Goal: Complete application form

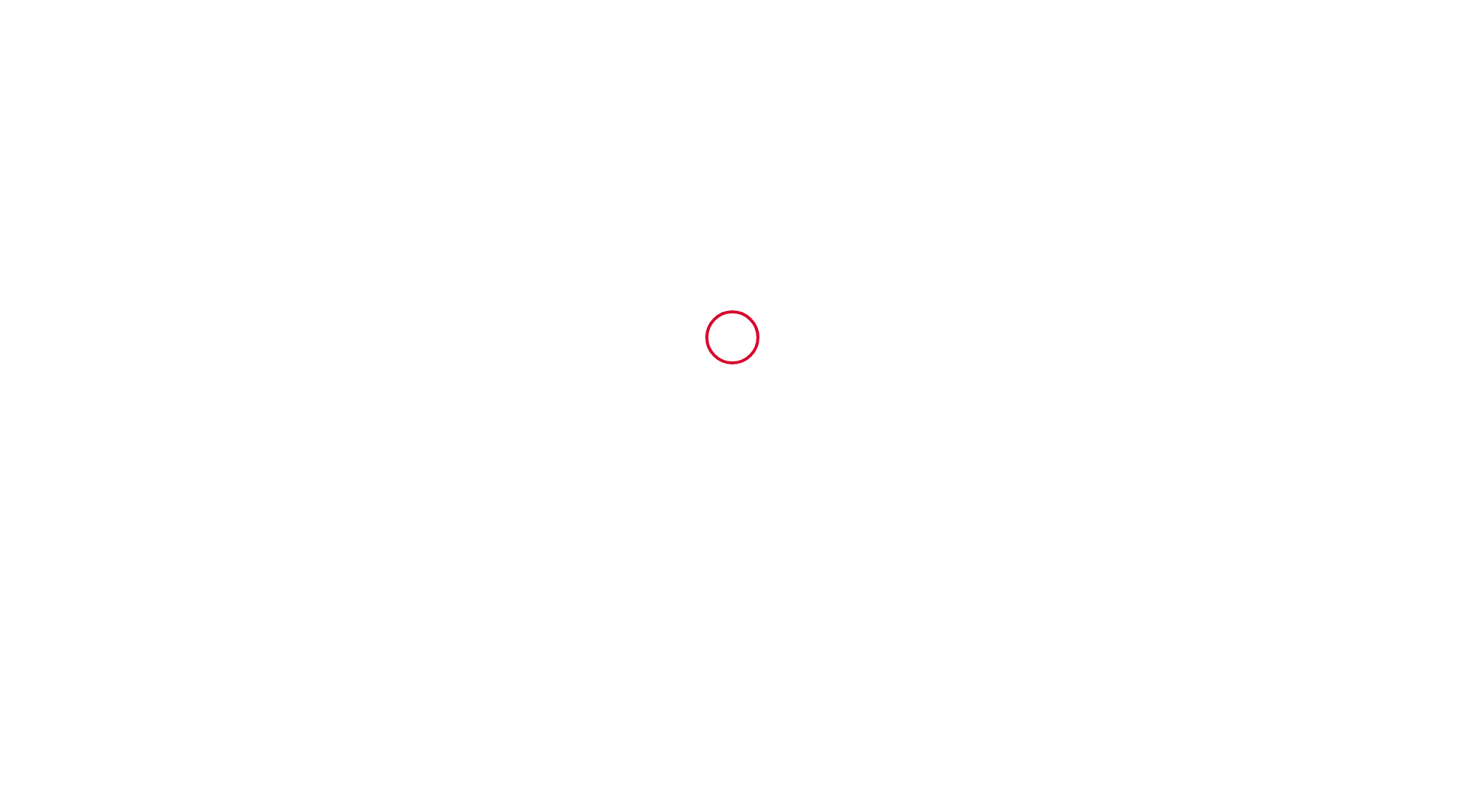
type input "6665195"
type input "First Flight"
type input "4 bis Chemin du Page"
type input "31770"
type input "Colomiers"
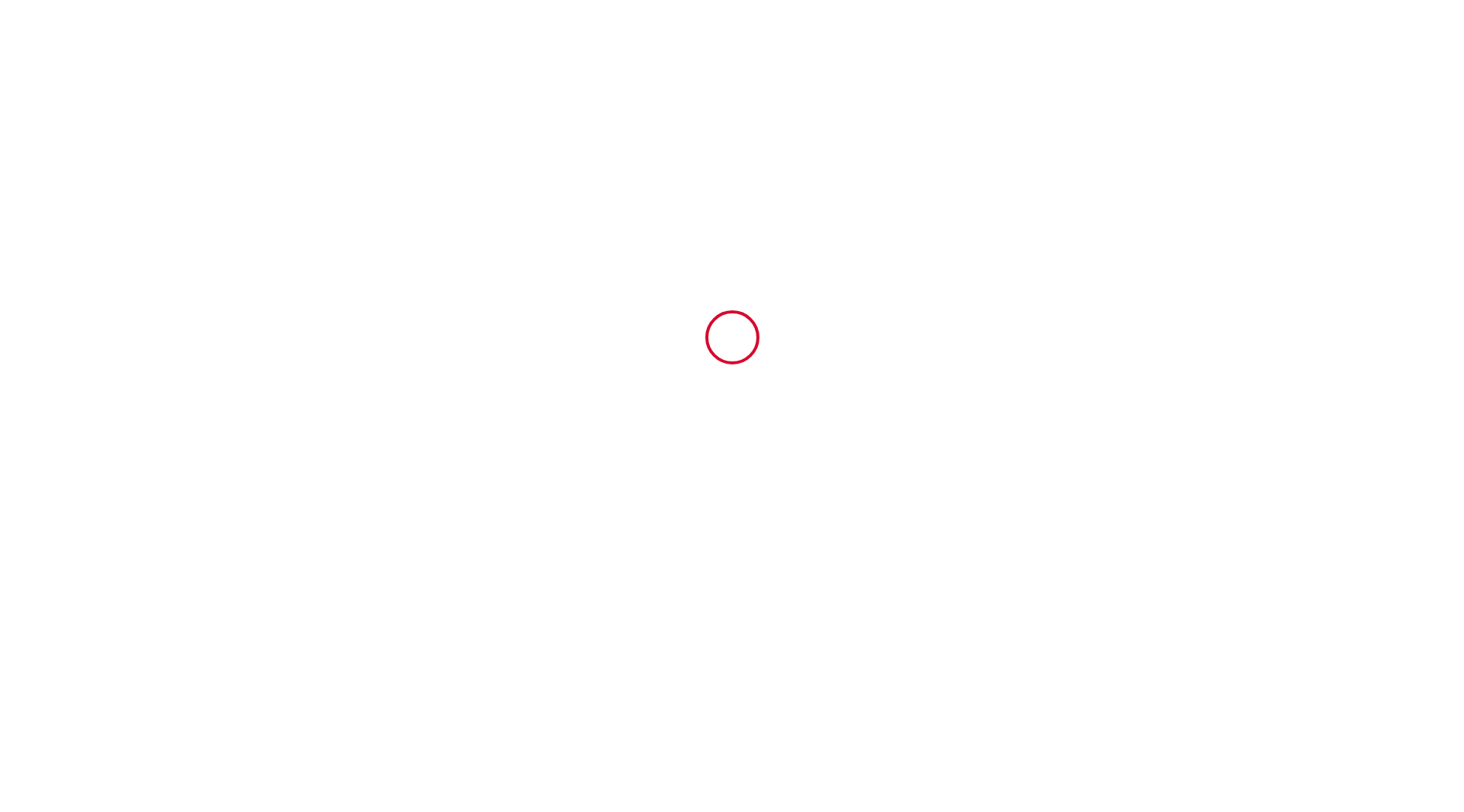
type input "[GEOGRAPHIC_DATA]"
type input "[DATE]"
type input "3"
type input "2"
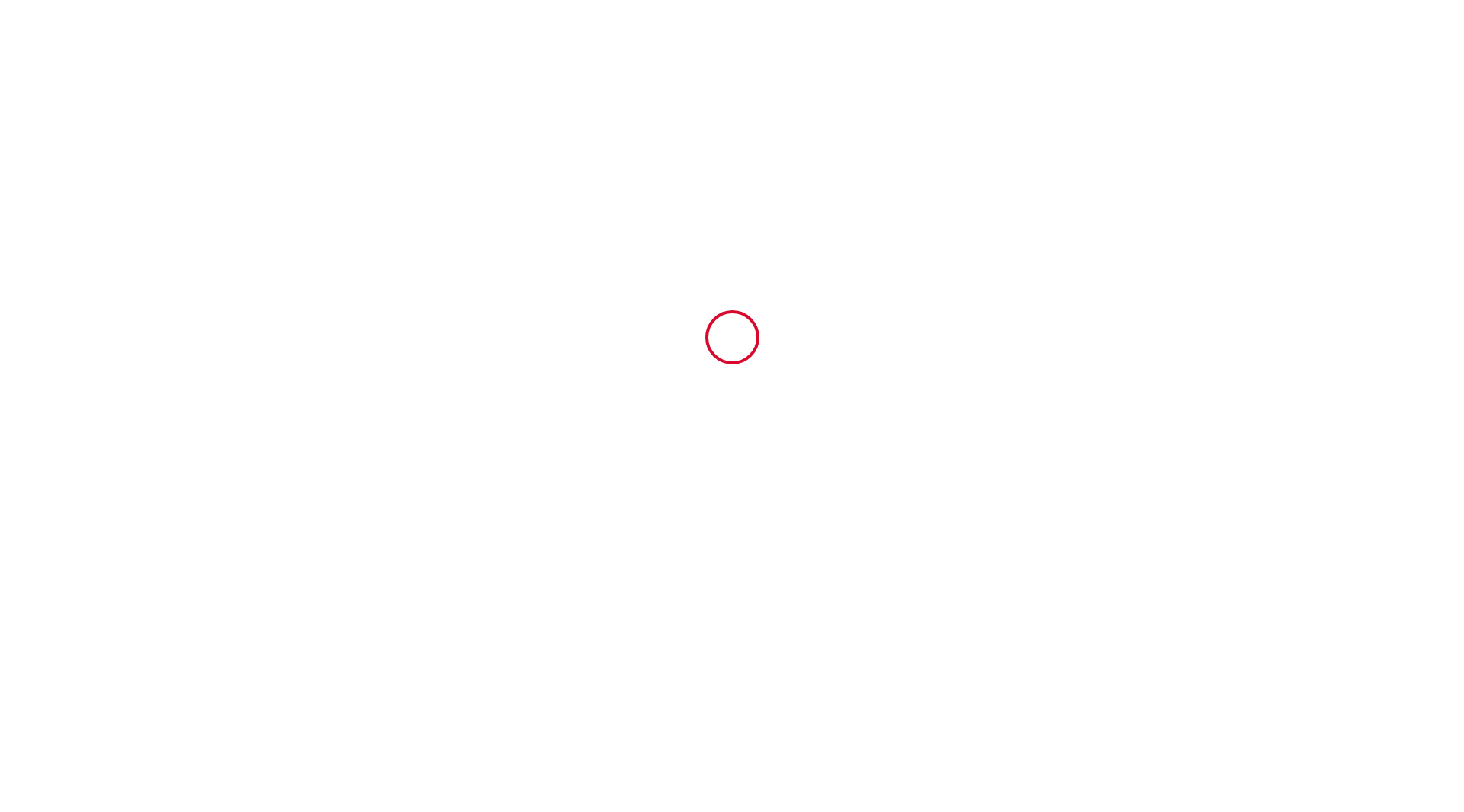
type input "700"
type input "183"
type input "[PERSON_NAME]"
type input "[STREET_ADDRESS][PERSON_NAME]"
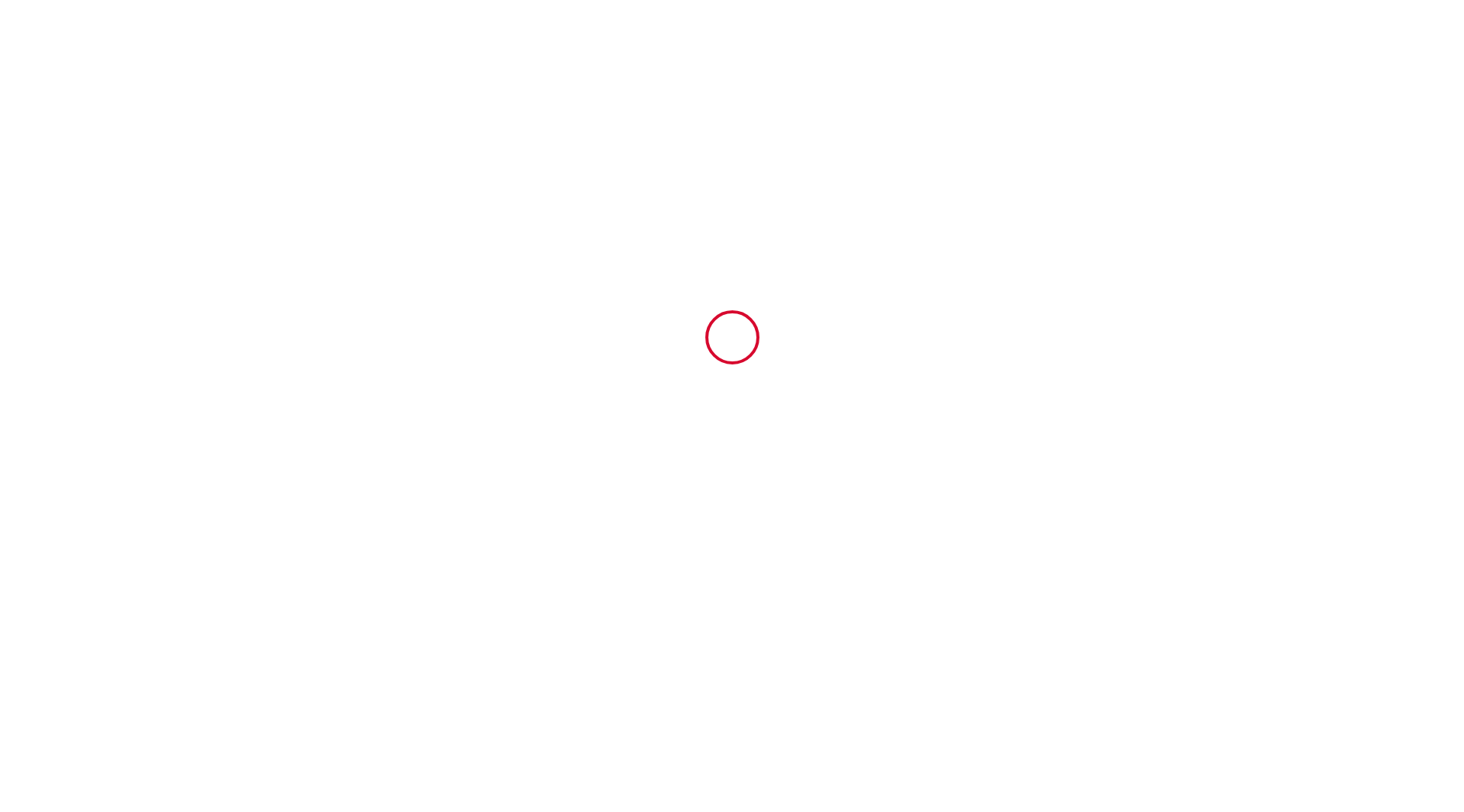
type input "31820"
type input "PIBRAC"
type input "[GEOGRAPHIC_DATA]"
type input "[EMAIL_ADDRESS][DOMAIN_NAME]"
type input "RACHID"
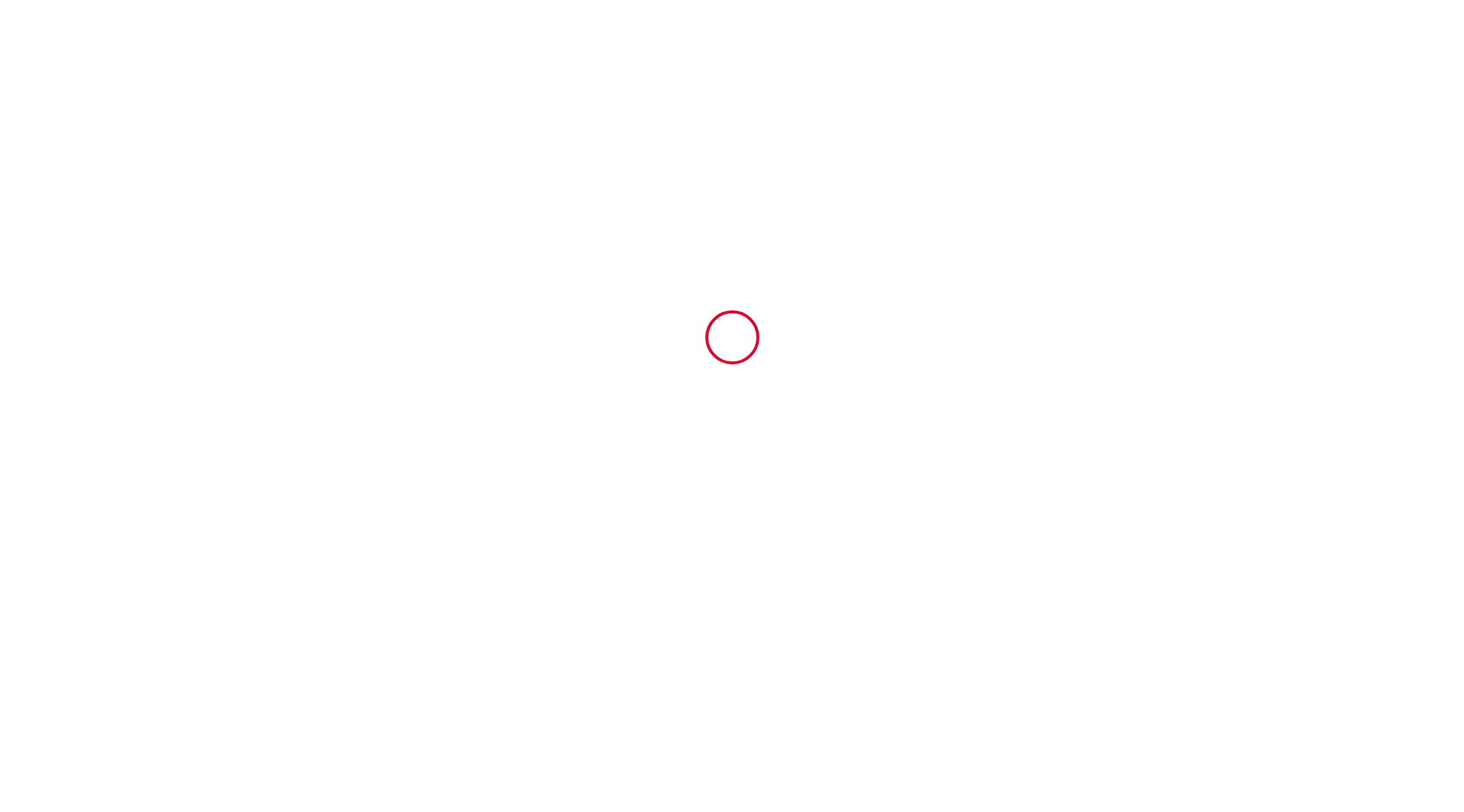
type input "CHALLA"
type input "[STREET_ADDRESS][PERSON_NAME]"
type input "45100"
type input "ORLEANS"
type input "[EMAIL_ADDRESS][DOMAIN_NAME]"
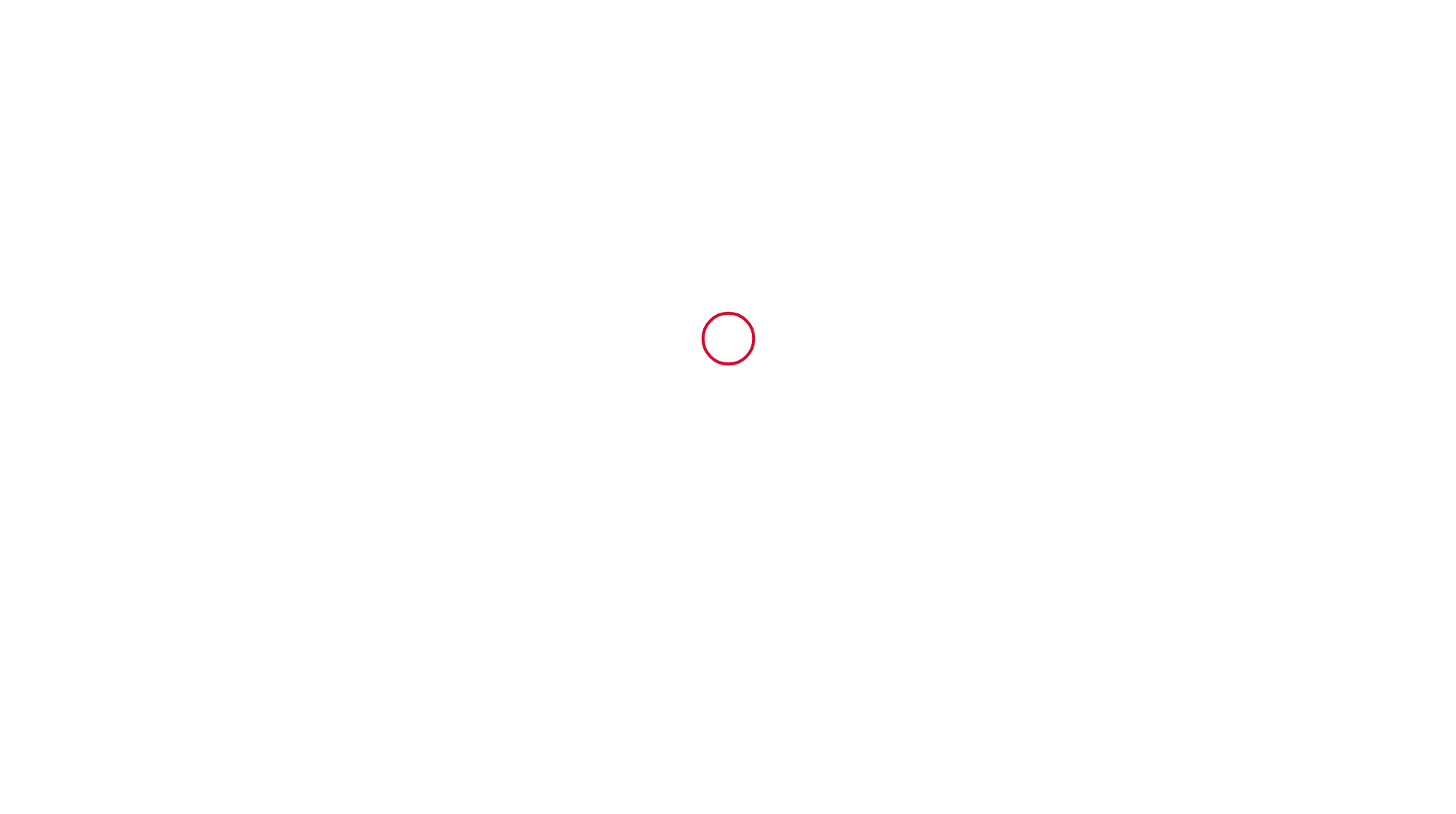
scroll to position [4461, 0]
type input "[PHONE_NUMBER]"
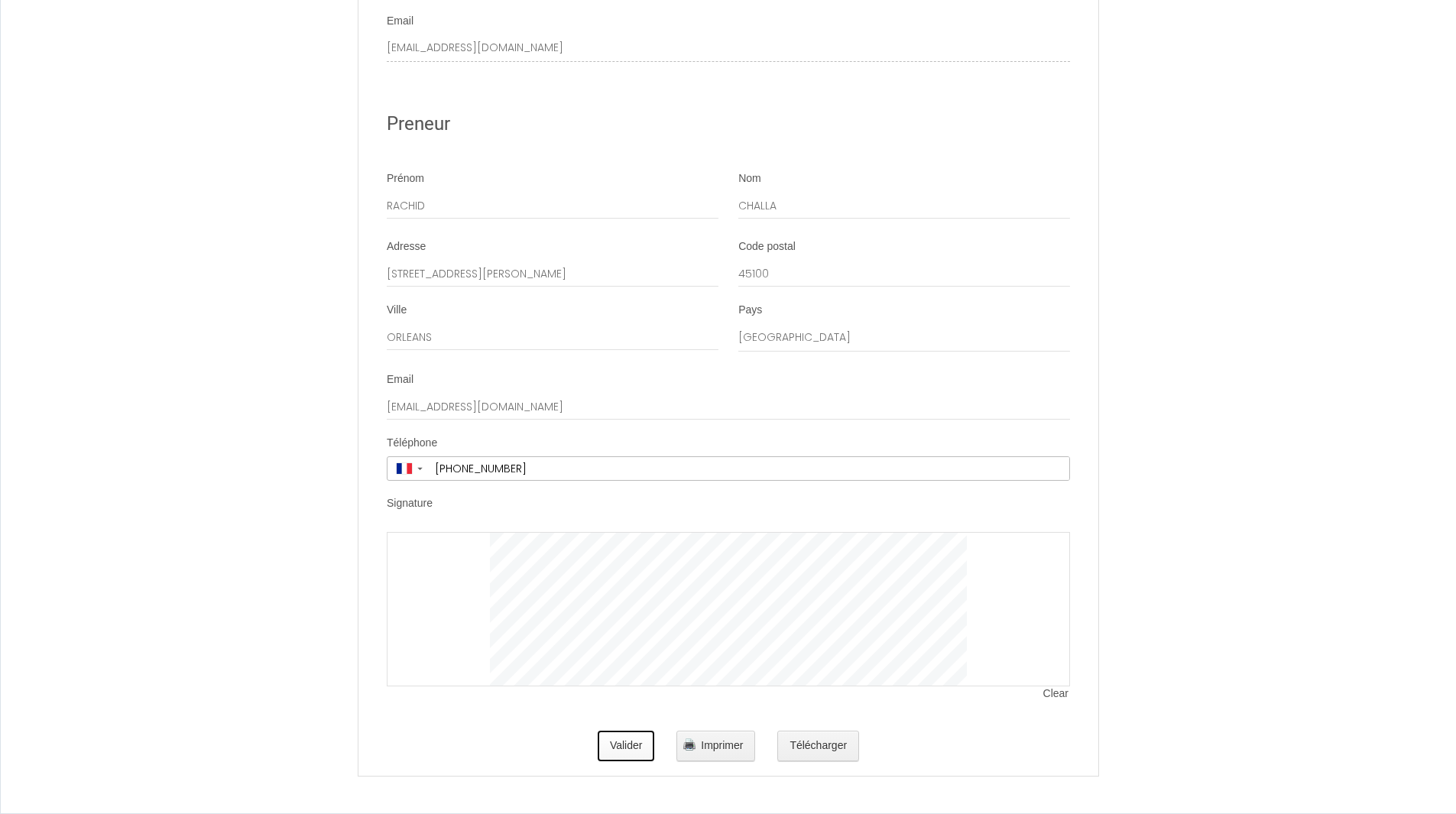
click at [626, 751] on button "Valider" at bounding box center [626, 745] width 57 height 30
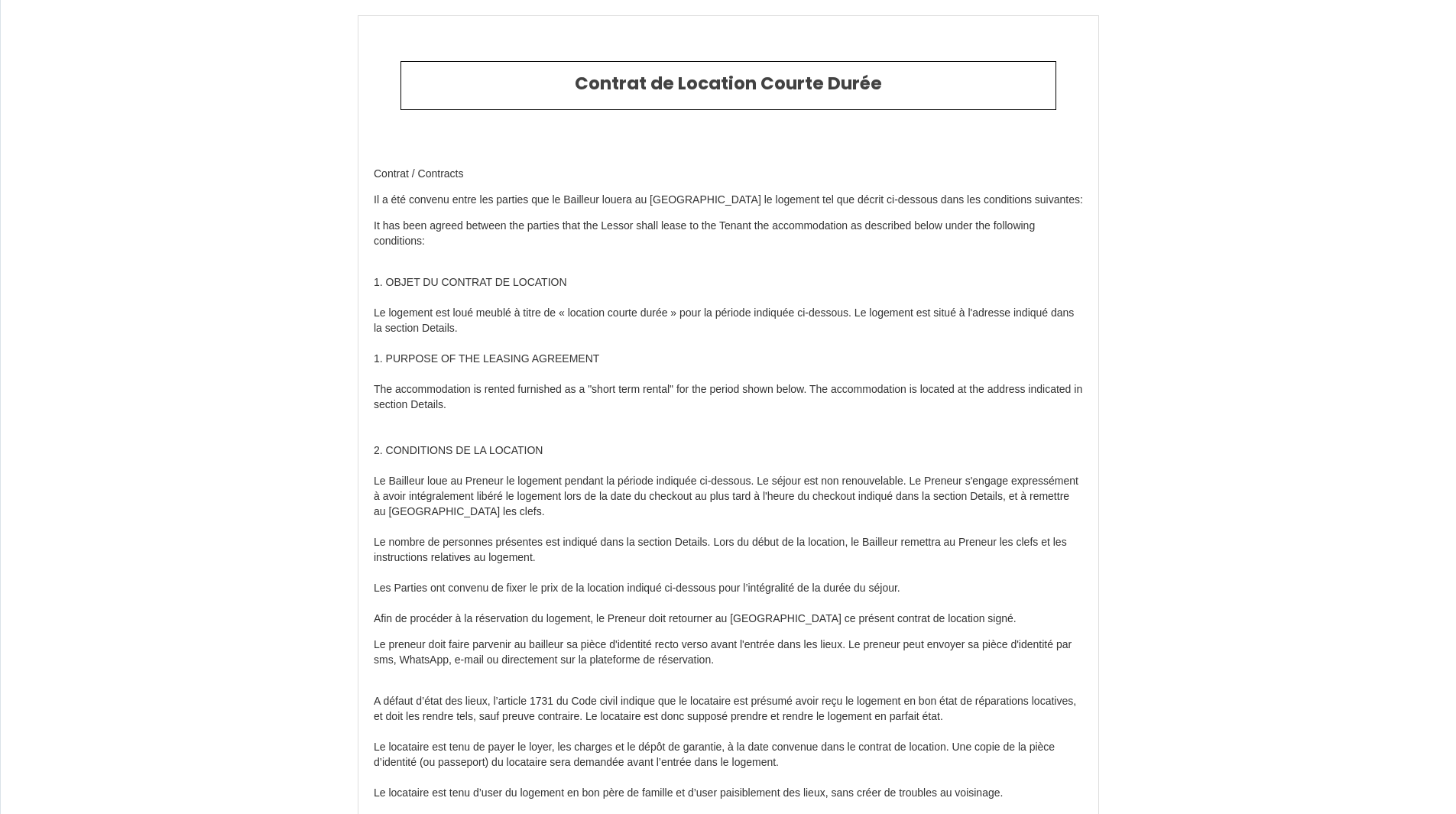
type input "183"
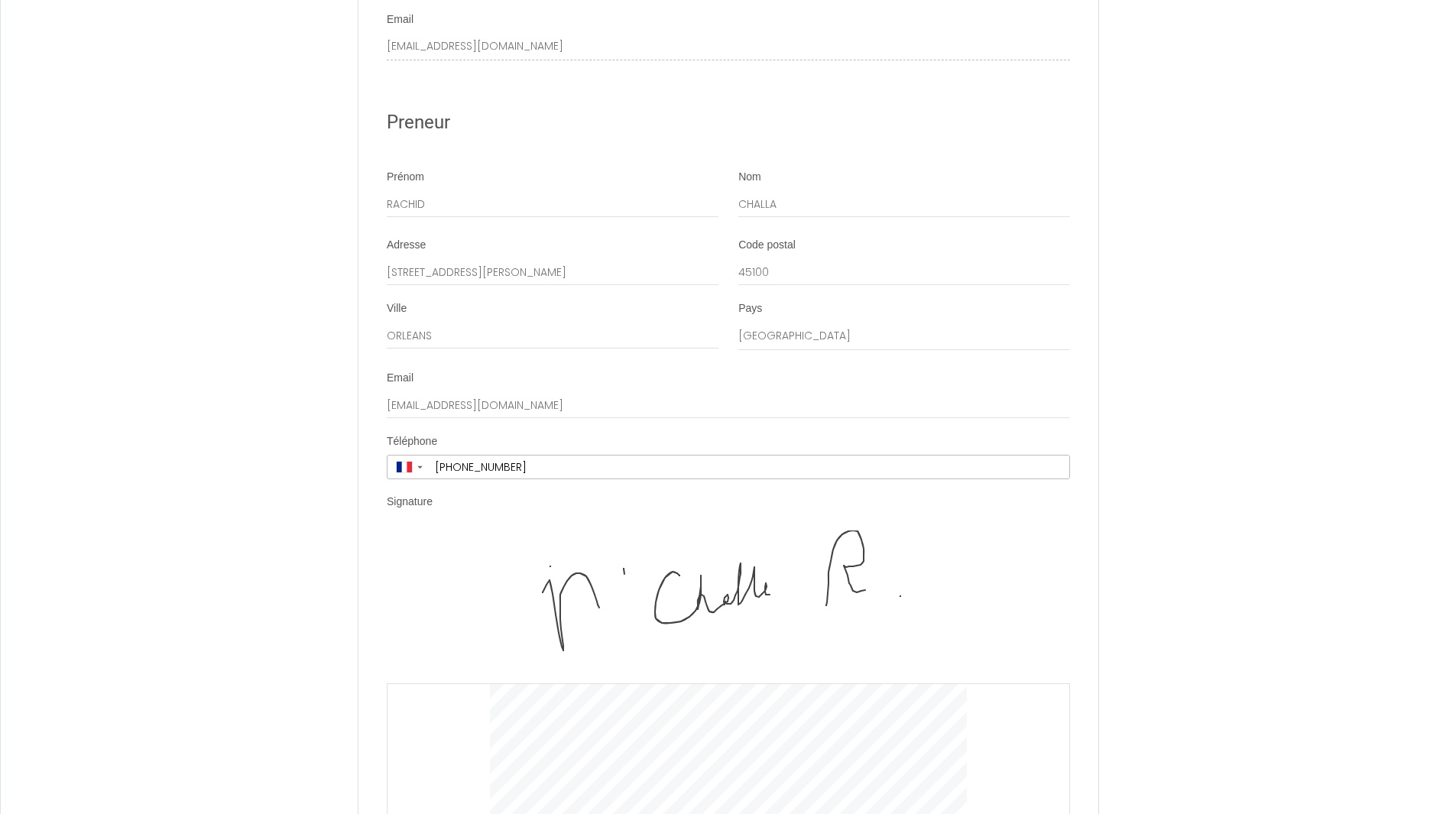
scroll to position [4613, 0]
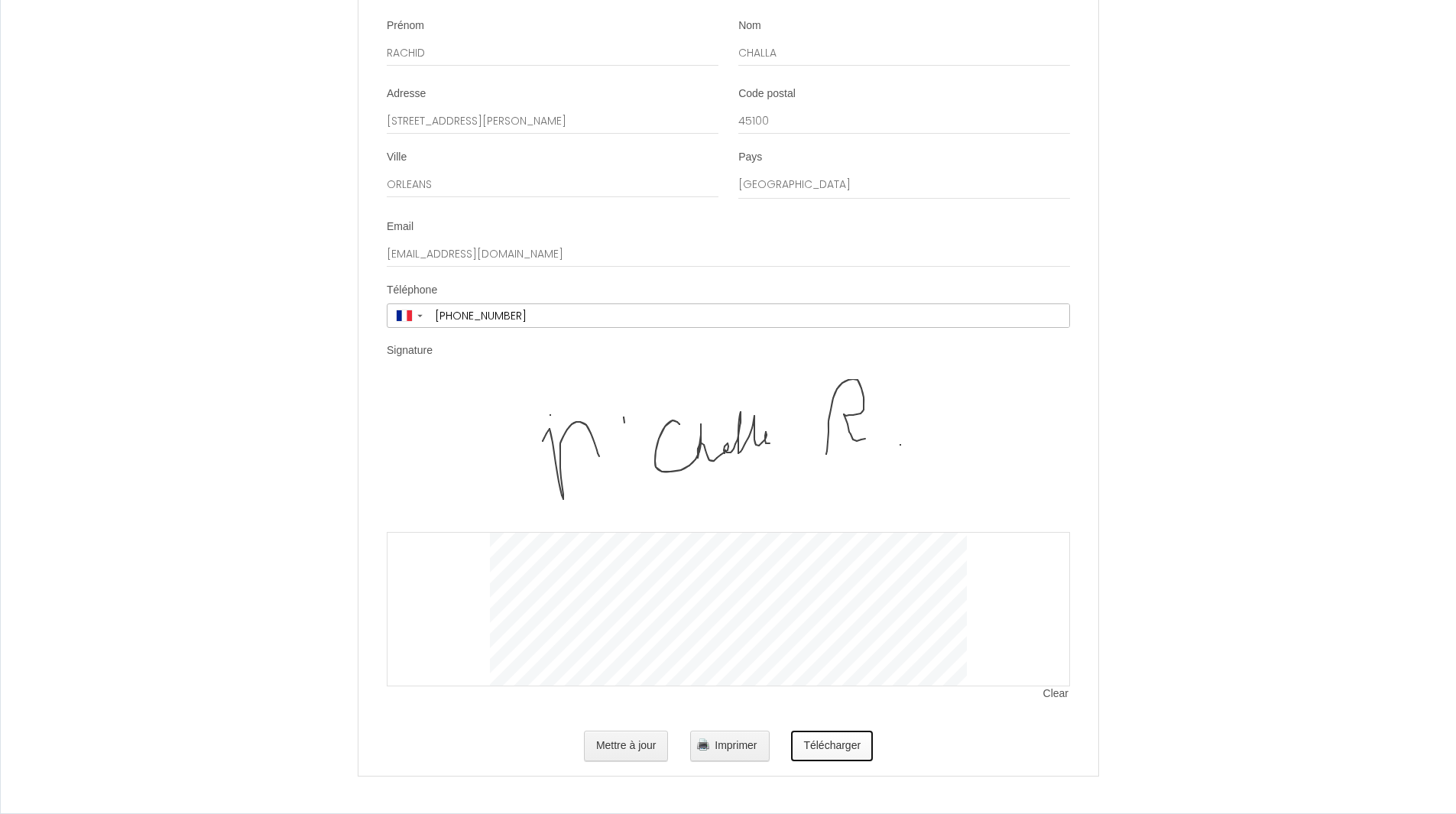
click at [828, 757] on button "Télécharger" at bounding box center [832, 745] width 81 height 30
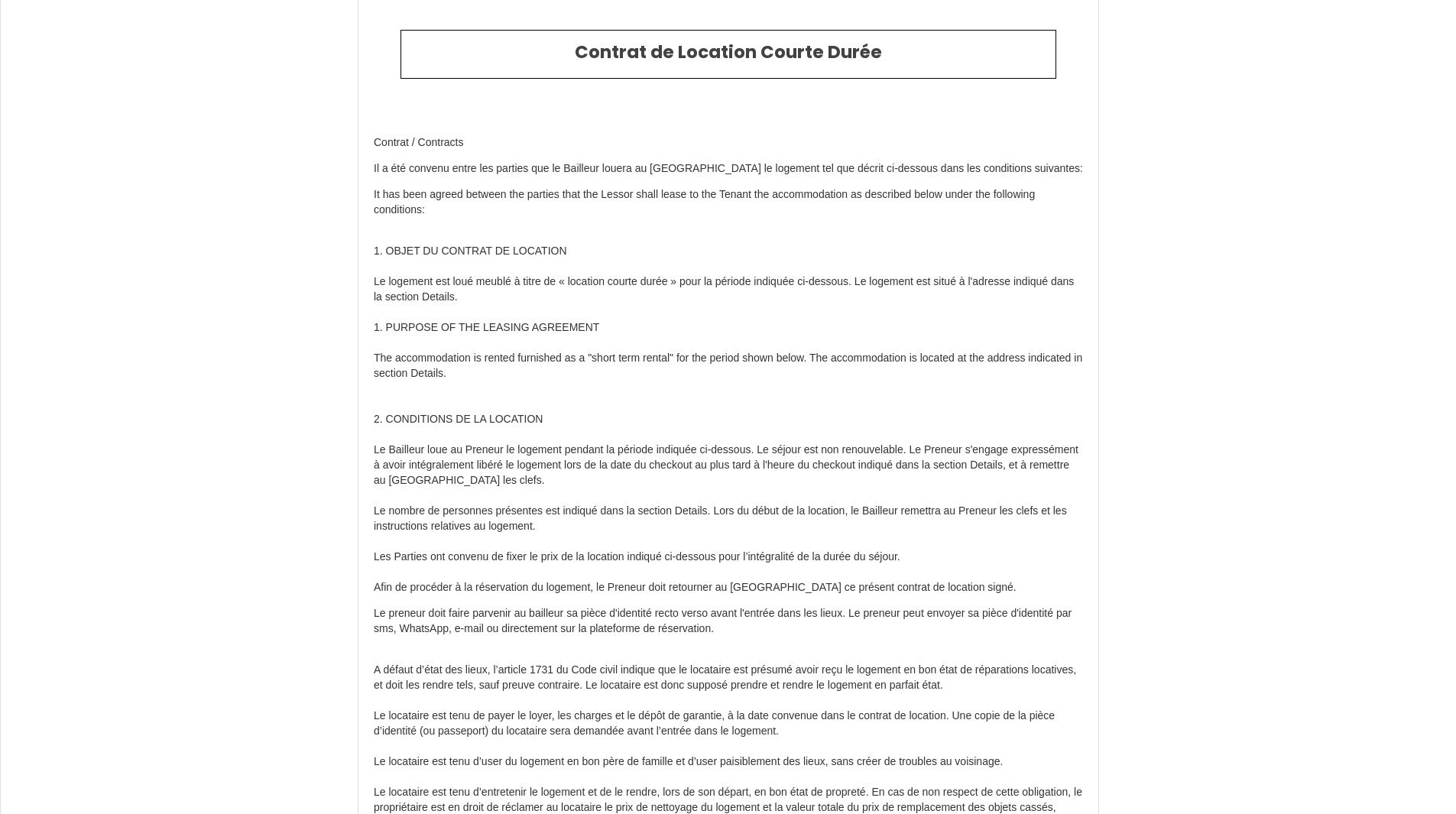
scroll to position [0, 0]
